Goal: Task Accomplishment & Management: Complete application form

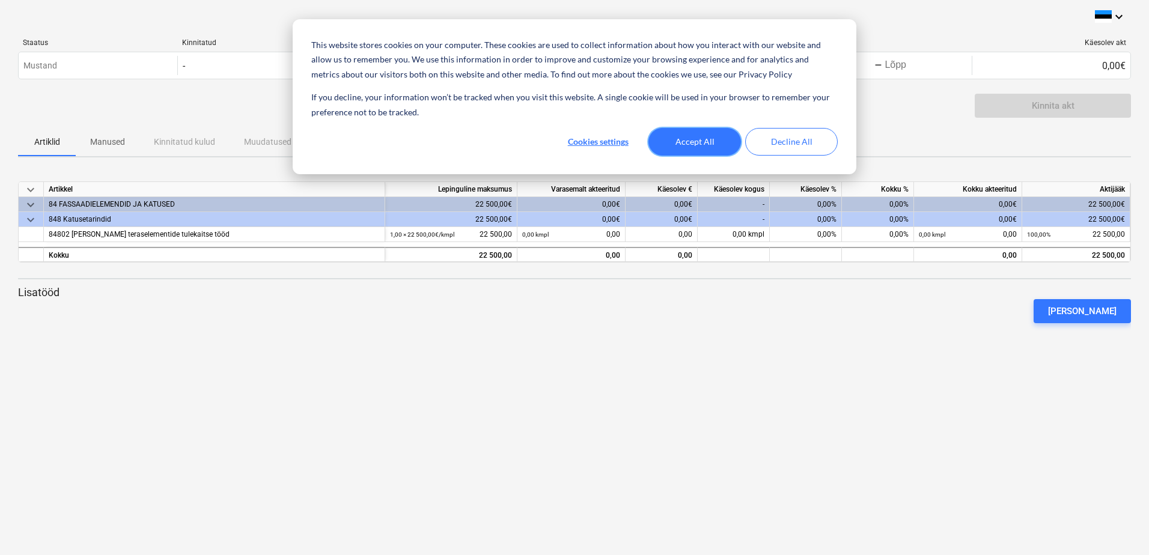
click at [692, 141] on button "Accept All" at bounding box center [694, 142] width 93 height 28
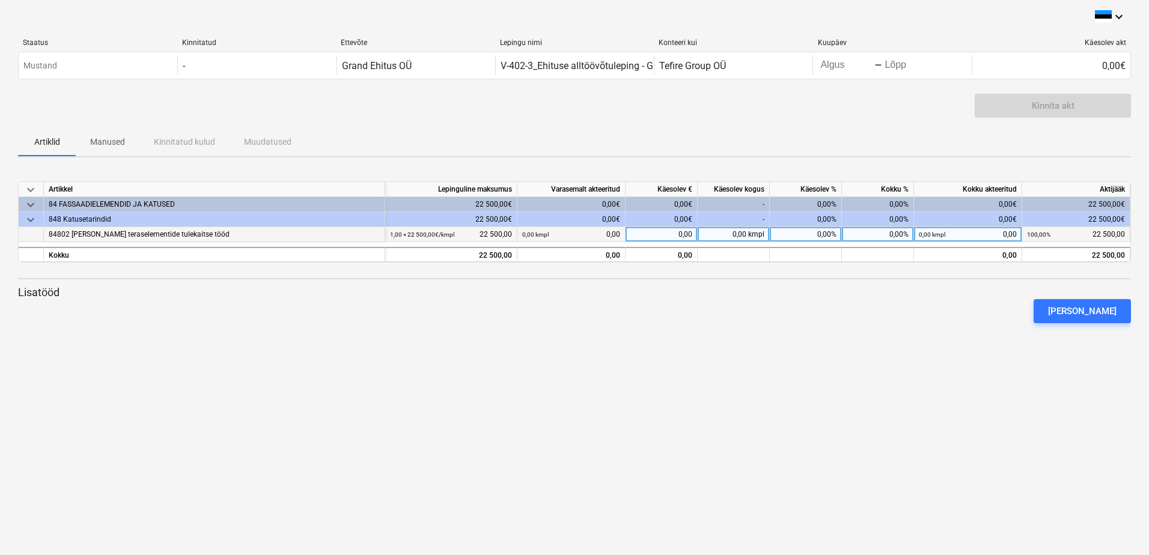
click at [686, 237] on div "0,00" at bounding box center [662, 234] width 72 height 15
type input "0.75"
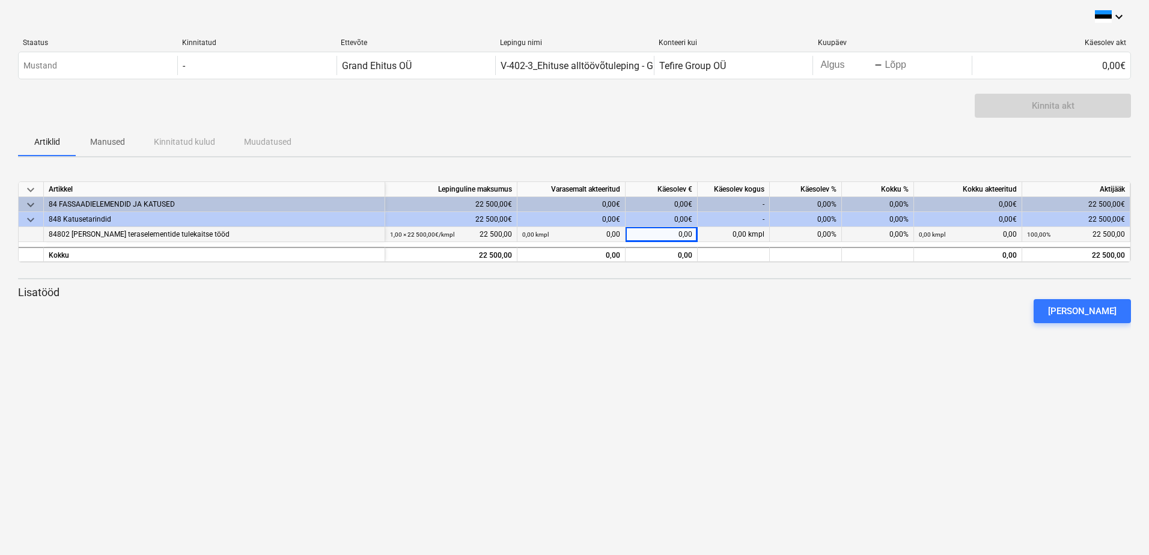
click at [669, 290] on p "Lisatööd" at bounding box center [574, 292] width 1113 height 14
click at [608, 233] on div "0,00 kmpl 0,00" at bounding box center [571, 234] width 98 height 15
click at [622, 273] on div "keyboard_arrow_down Artikkel Lepinguline maksumus Varasemalt akteeritud Käesole…" at bounding box center [574, 257] width 1113 height 180
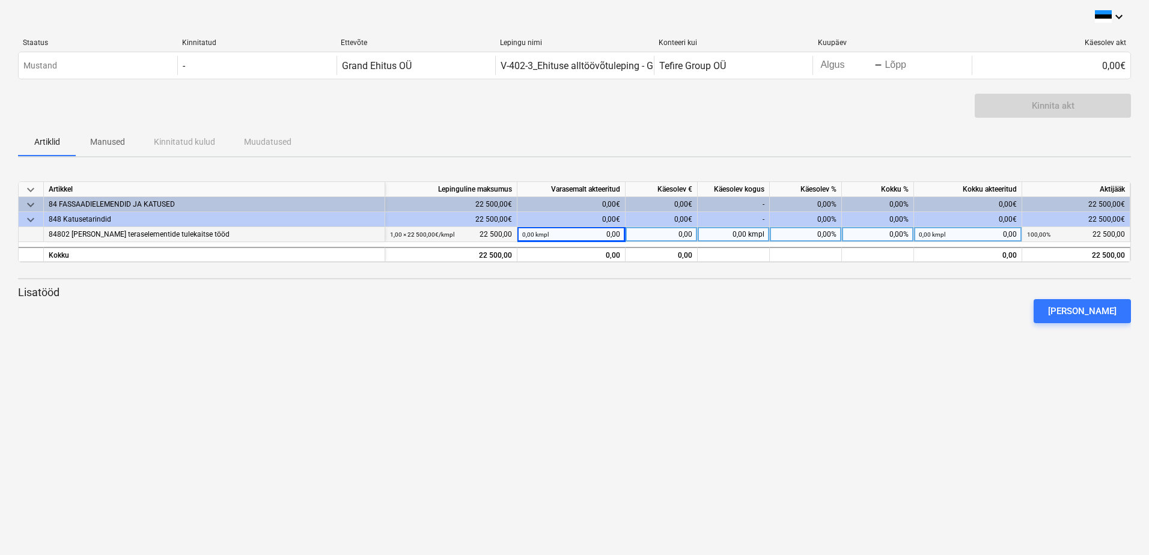
click at [683, 236] on div "0,00" at bounding box center [662, 234] width 72 height 15
click at [737, 236] on div "0,00 kmpl" at bounding box center [734, 234] width 72 height 15
type input "0.75"
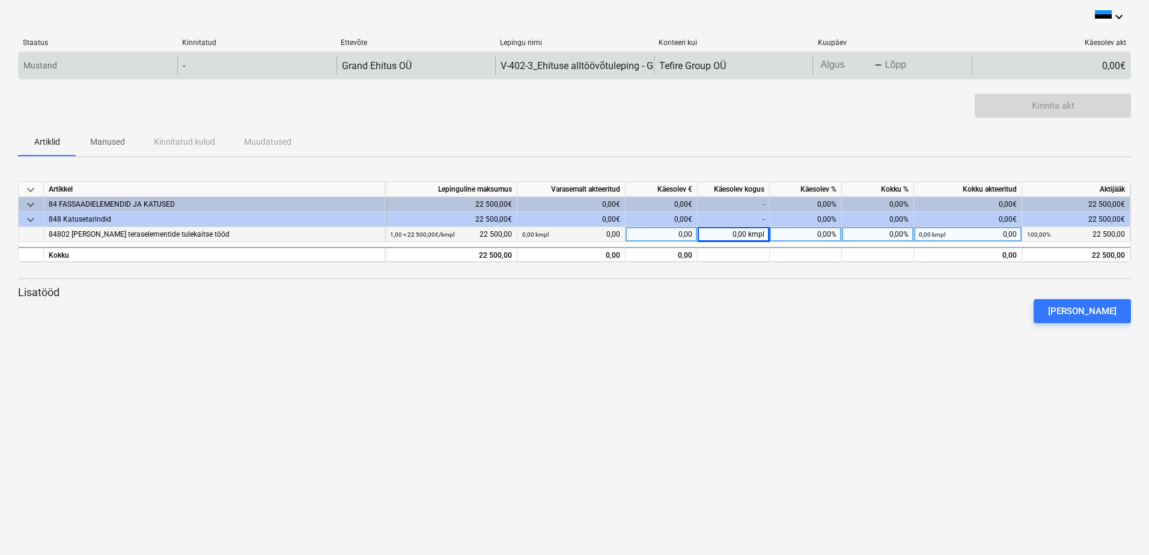
click at [837, 68] on body "This website stores cookies on your computer. These cookies are used to collect…" at bounding box center [574, 277] width 1149 height 555
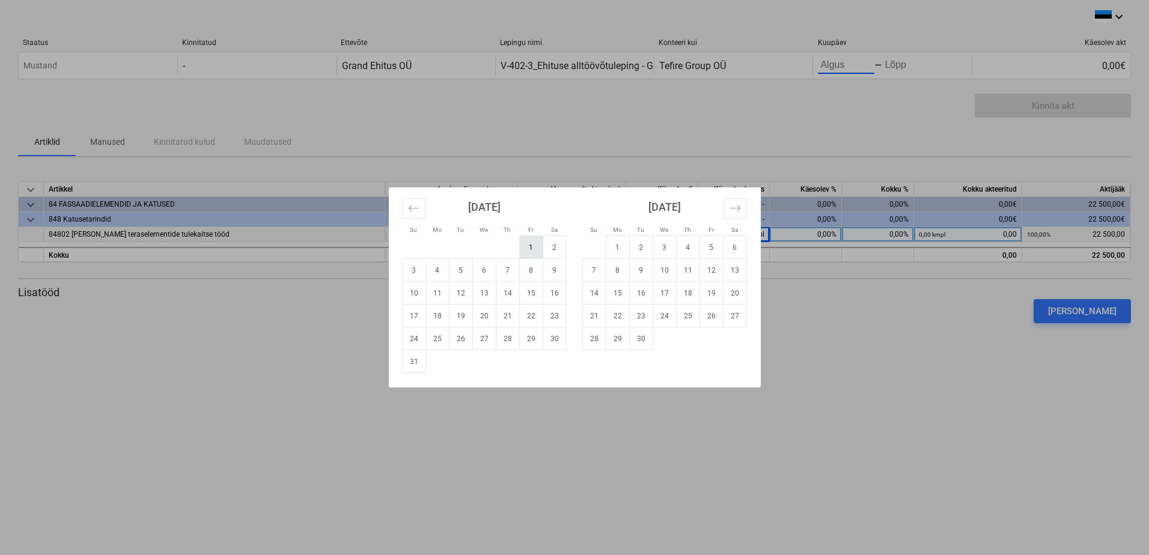
click at [526, 246] on td "1" at bounding box center [530, 247] width 23 height 23
type input "[DATE]"
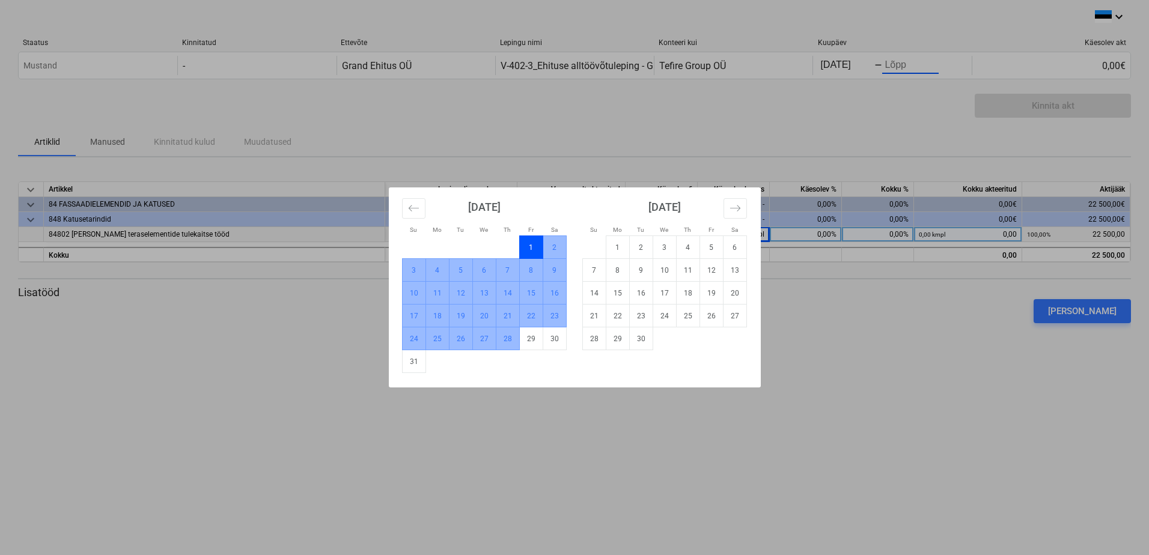
click at [505, 341] on td "28" at bounding box center [507, 339] width 23 height 23
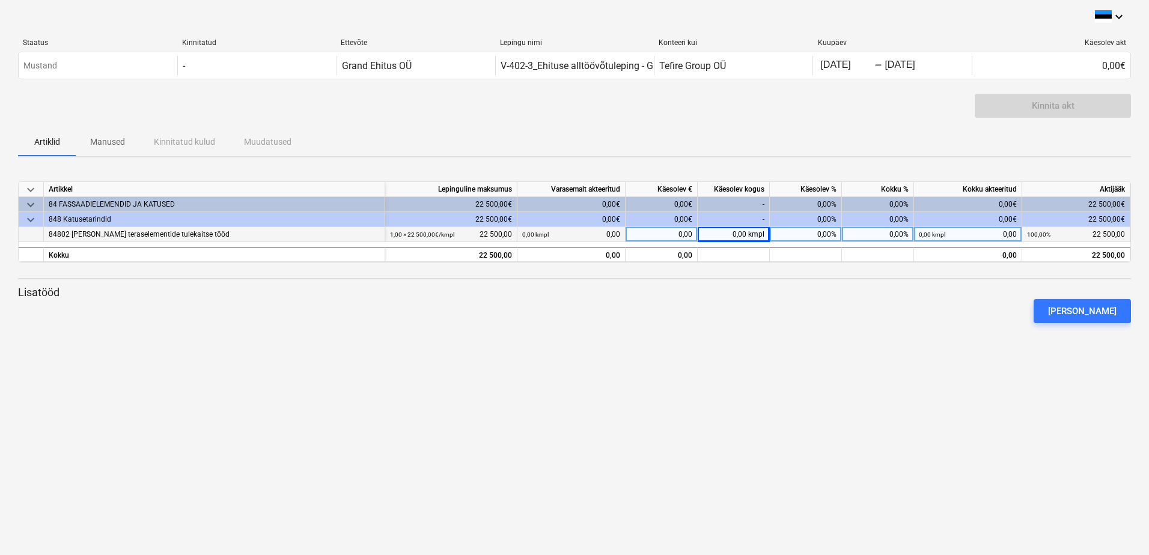
click at [657, 207] on div "0,00€" at bounding box center [662, 204] width 72 height 15
click at [599, 206] on div "0,00€" at bounding box center [571, 204] width 108 height 15
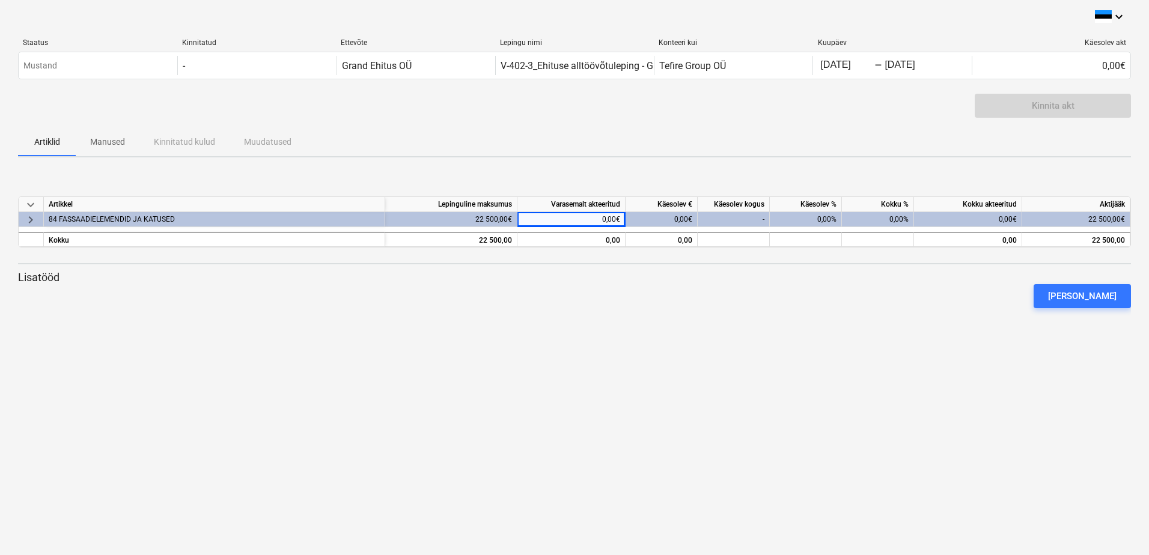
click at [29, 215] on span "keyboard_arrow_right" at bounding box center [30, 219] width 14 height 14
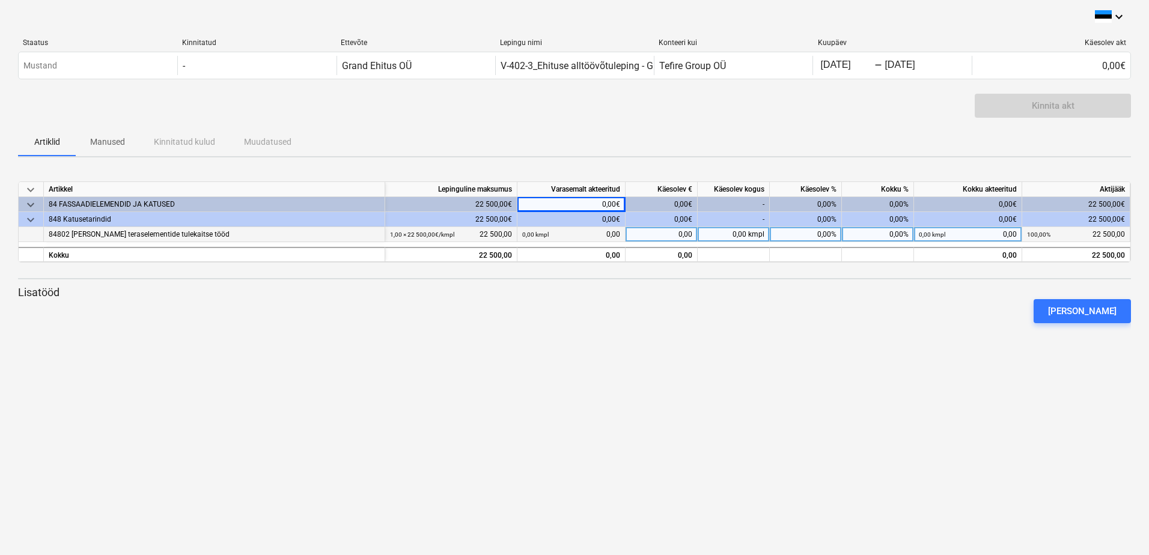
click at [454, 240] on div "1,00 × 22 500,00€ / kmpl 22 500,00" at bounding box center [451, 234] width 122 height 15
click at [734, 235] on div "0,00 kmpl" at bounding box center [734, 234] width 72 height 15
type input "0.75"
click at [797, 234] on div "0,00%" at bounding box center [806, 234] width 72 height 15
type input "0.75"
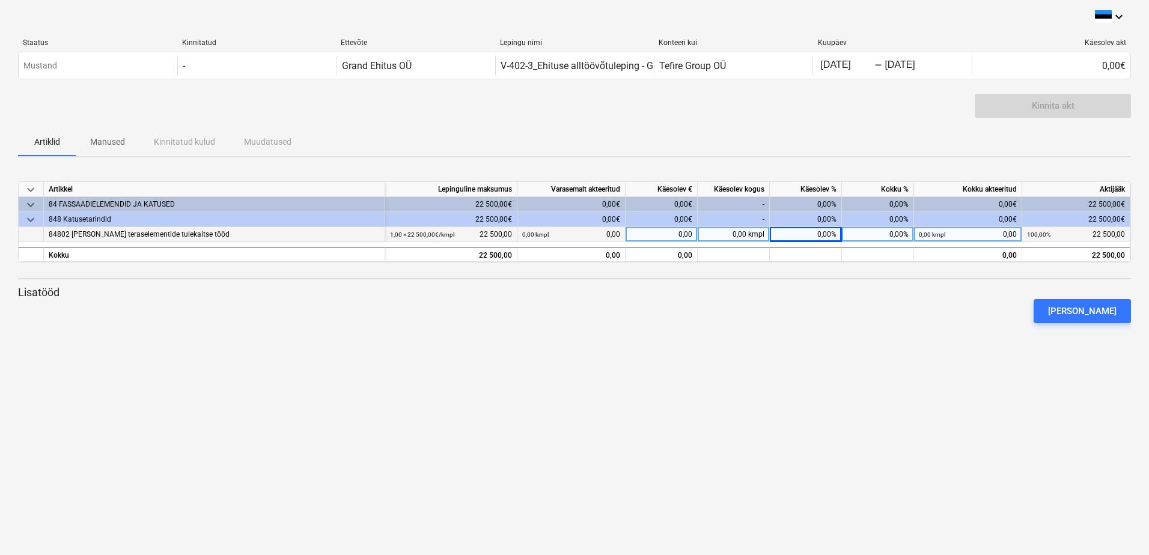
click at [891, 233] on div "0,00%" at bounding box center [878, 234] width 72 height 15
click at [960, 241] on div "0,00 kmpl 0,00" at bounding box center [968, 234] width 98 height 15
click at [671, 235] on div "0,00" at bounding box center [662, 234] width 72 height 15
click at [614, 234] on div "0,00 kmpl 0,00" at bounding box center [571, 234] width 98 height 15
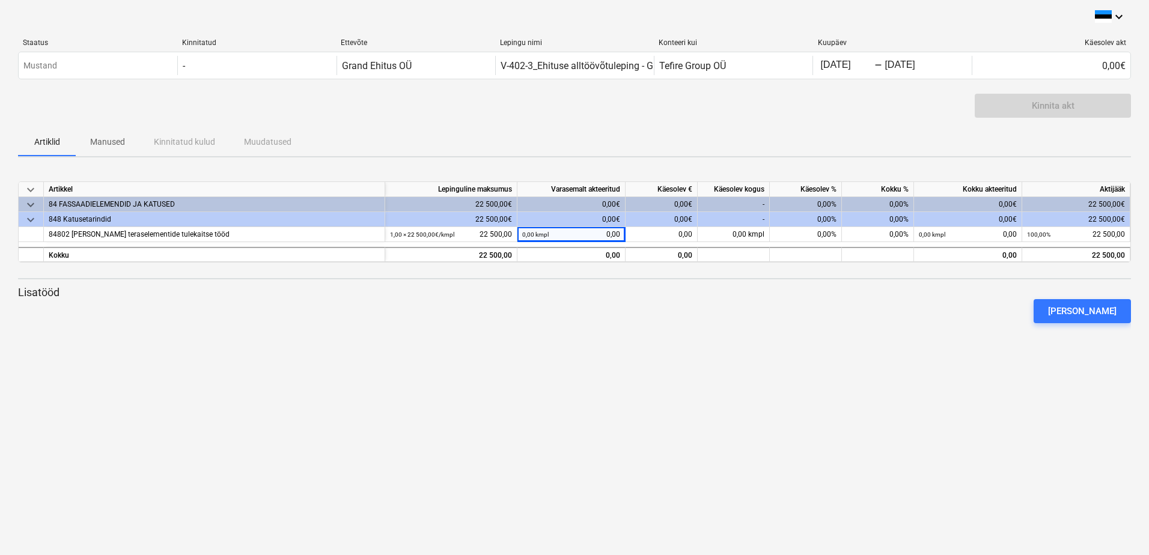
click at [609, 216] on div "0,00€" at bounding box center [571, 219] width 108 height 15
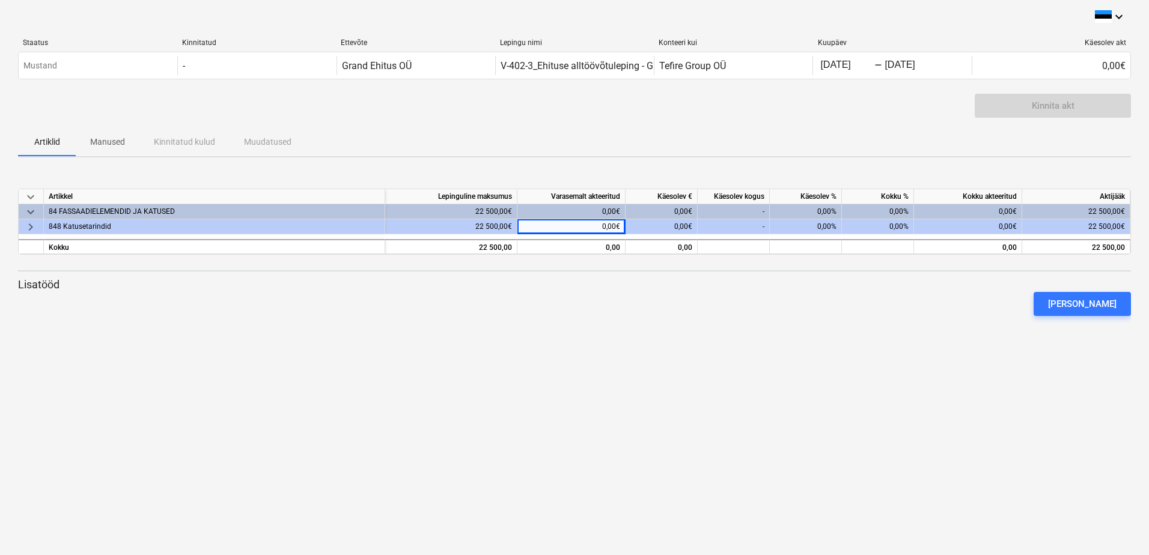
click at [732, 206] on div "-" at bounding box center [734, 211] width 72 height 15
click at [740, 228] on div "-" at bounding box center [734, 226] width 72 height 15
click at [28, 224] on span "keyboard_arrow_right" at bounding box center [30, 227] width 14 height 14
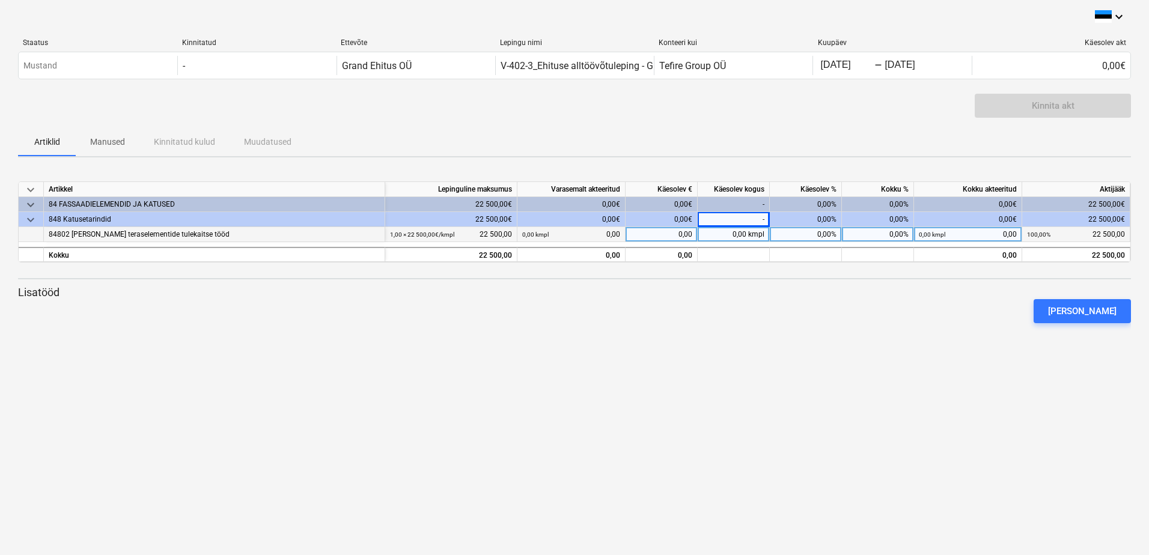
click at [749, 236] on div "0,00 kmpl" at bounding box center [734, 234] width 72 height 15
type input "1"
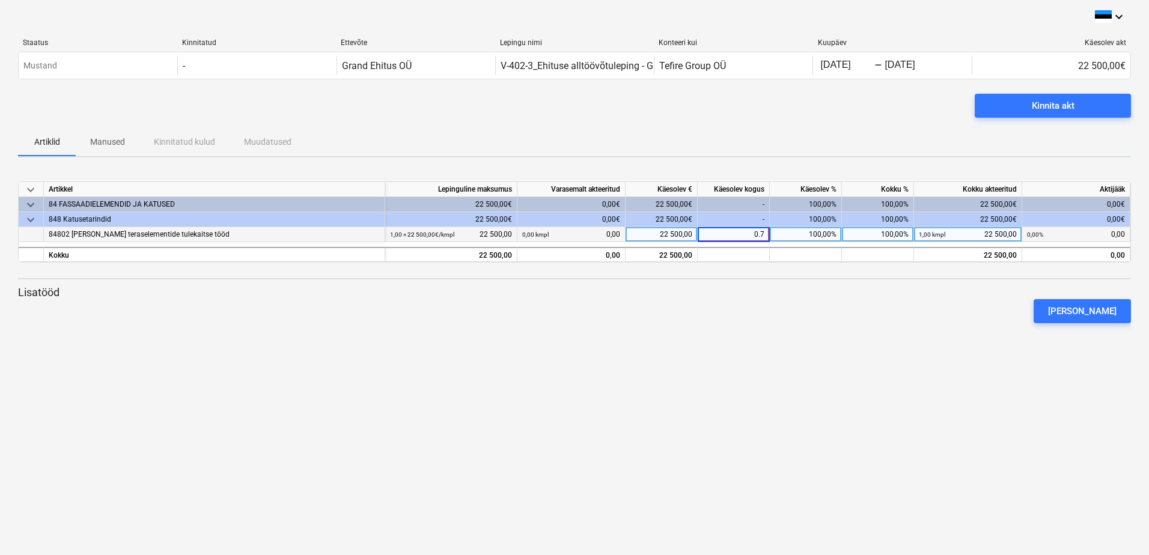
type input "0.75"
click at [760, 342] on div "keyboard_arrow_down Artikkel Lepinguline maksumus Varasemalt akteeritud Käesole…" at bounding box center [574, 257] width 1113 height 180
click at [760, 337] on div "keyboard_arrow_down Artikkel Lepinguline maksumus Varasemalt akteeritud Käesole…" at bounding box center [574, 257] width 1113 height 180
click at [746, 235] on div "1,00 kmpl" at bounding box center [734, 234] width 72 height 15
type input "75"
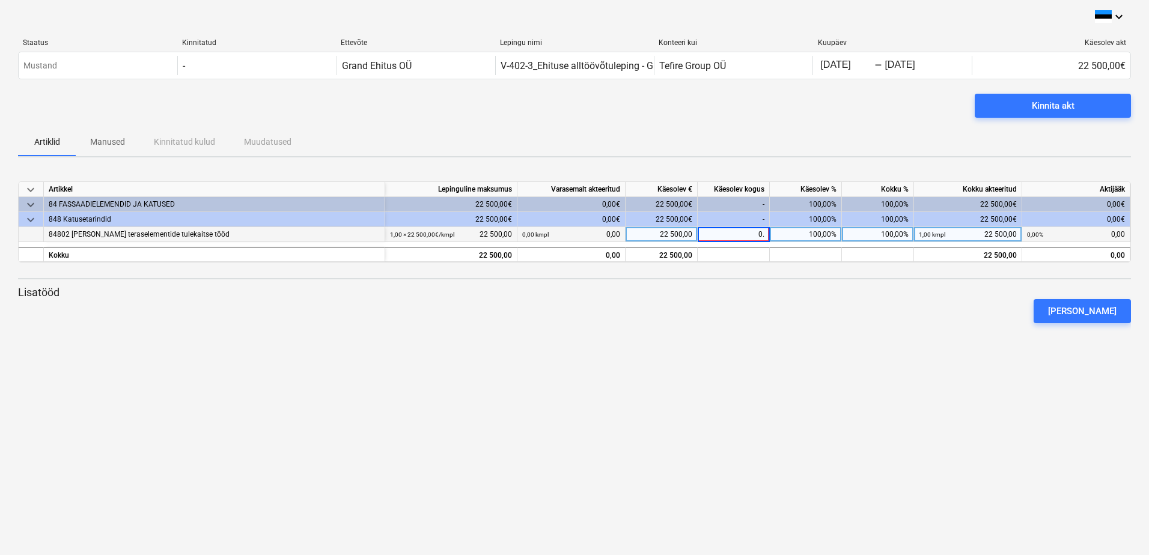
type input "0.9"
click at [746, 235] on div "1,00 kmpl" at bounding box center [734, 234] width 72 height 15
type input "0,9"
click at [741, 324] on div at bounding box center [574, 328] width 1113 height 10
click at [751, 231] on div "0,90 kmpl" at bounding box center [734, 234] width 72 height 15
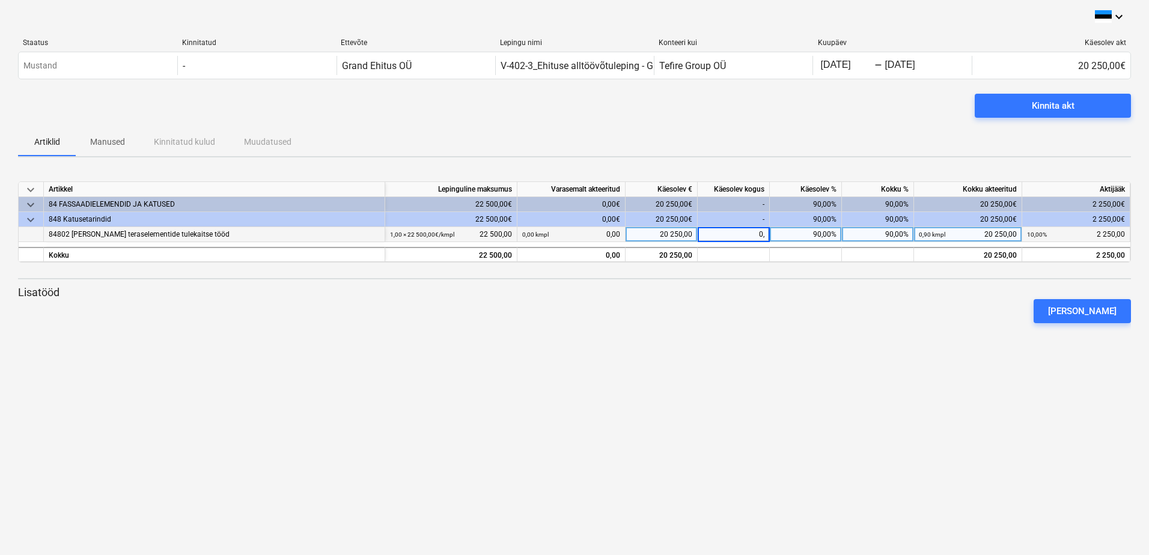
type input "0,8"
click at [1048, 103] on div "Kinnita akt" at bounding box center [1053, 106] width 43 height 16
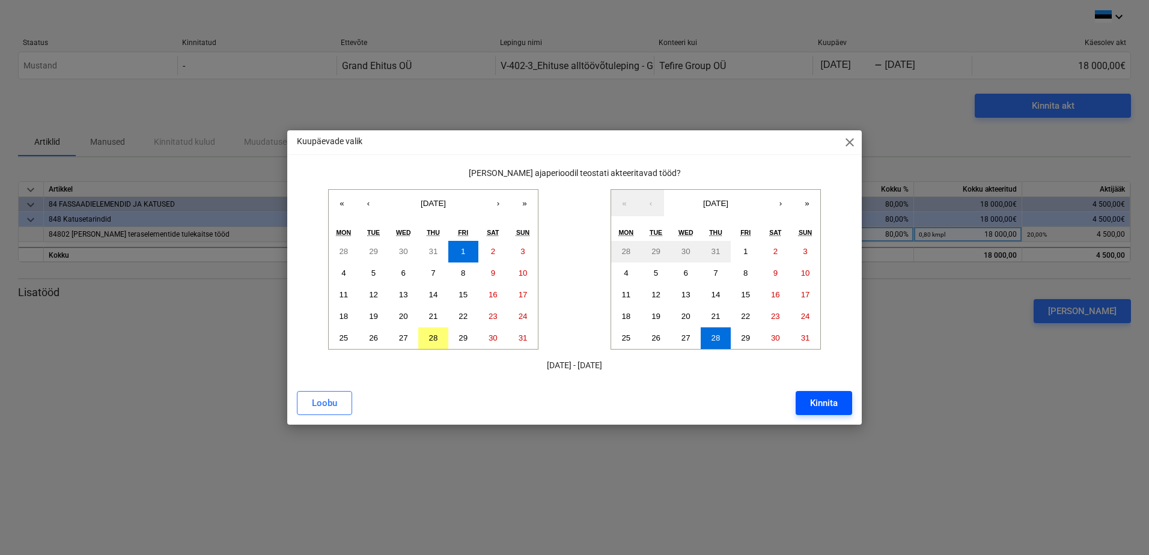
click at [829, 395] on div "Kinnita" at bounding box center [824, 403] width 28 height 16
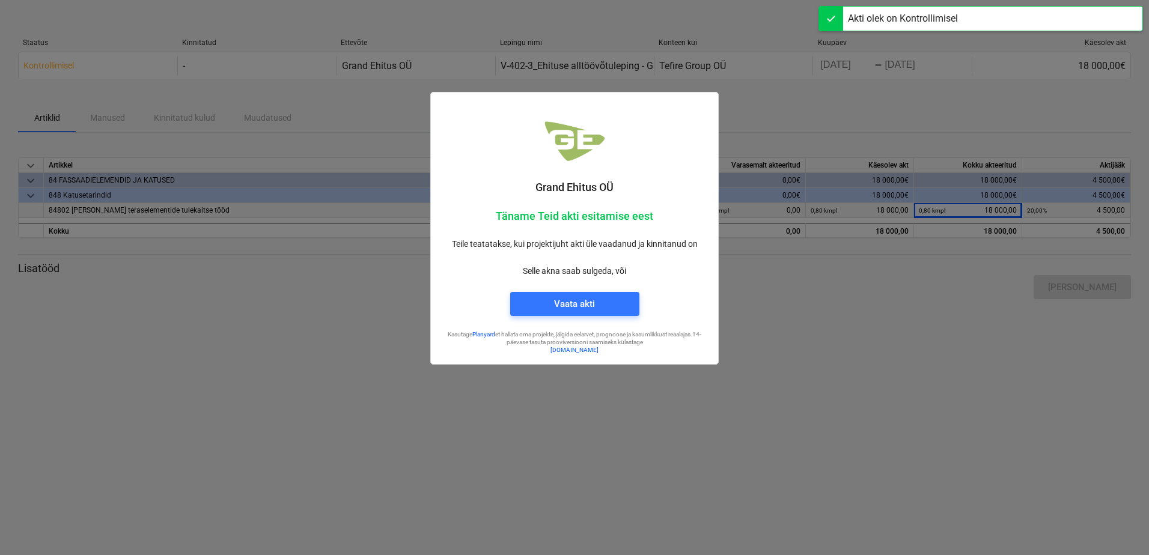
click at [822, 403] on div at bounding box center [574, 277] width 1149 height 555
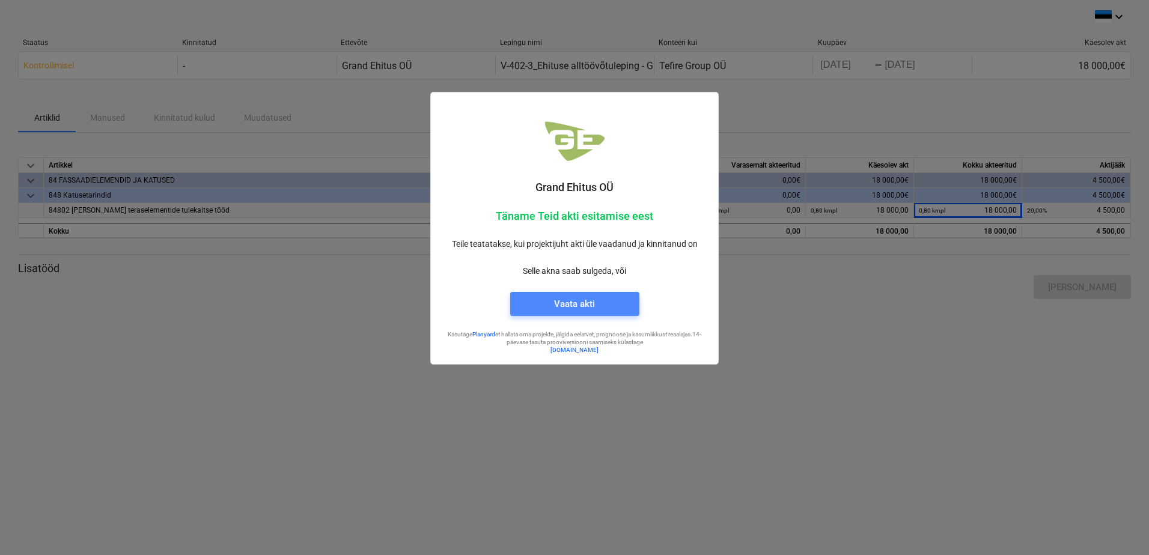
click at [608, 301] on span "Vaata akti" at bounding box center [575, 304] width 100 height 16
